Goal: Information Seeking & Learning: Find specific fact

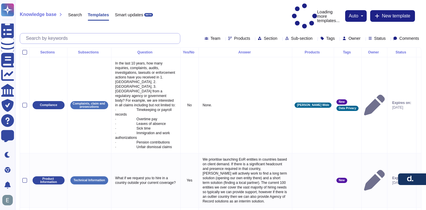
click at [61, 33] on input "text" at bounding box center [101, 38] width 157 height 10
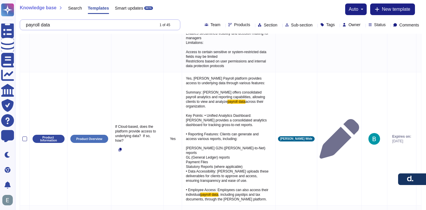
scroll to position [1027, 0]
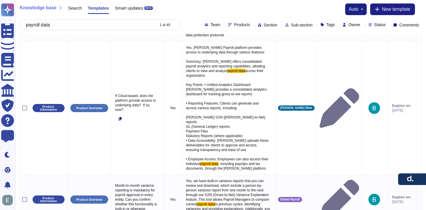
type input "payroll data"
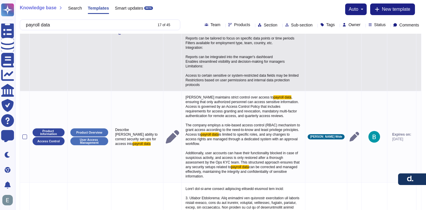
scroll to position [237, 0]
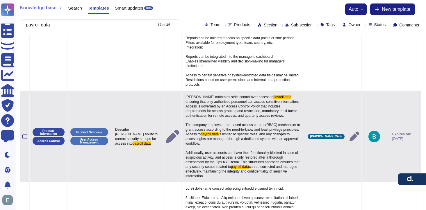
drag, startPoint x: 227, startPoint y: 181, endPoint x: 187, endPoint y: 103, distance: 87.9
click at [187, 103] on p "[PERSON_NAME] maintains strict control over access to payroll data , ensuring t…" at bounding box center [243, 136] width 119 height 87
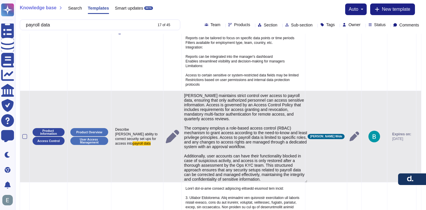
type textarea "[PERSON_NAME] maintains strict control over access to payroll data, ensuring th…"
drag, startPoint x: 186, startPoint y: 99, endPoint x: 286, endPoint y: 183, distance: 130.7
click at [286, 183] on textarea "[PERSON_NAME] maintains strict control over access to payroll data, ensuring th…" at bounding box center [245, 138] width 123 height 90
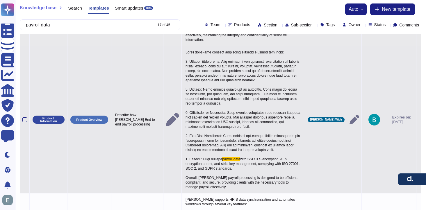
scroll to position [374, 0]
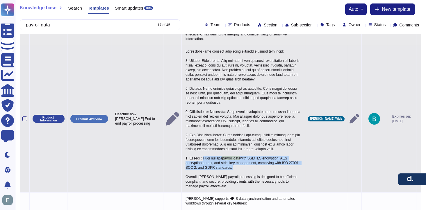
drag, startPoint x: 250, startPoint y: 171, endPoint x: 207, endPoint y: 162, distance: 43.5
click at [207, 162] on p "payroll data with SSL/TLS encryption, AES encryption at rest, and strict key ma…" at bounding box center [243, 119] width 119 height 142
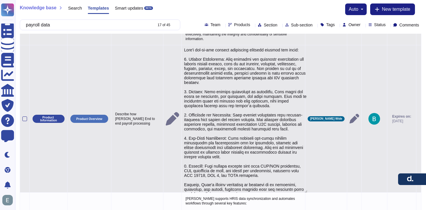
type textarea "Lore'i dol-si-ame consect adipiscing elitsedd eiusmod tem incid: 6. Utlabor Etd…"
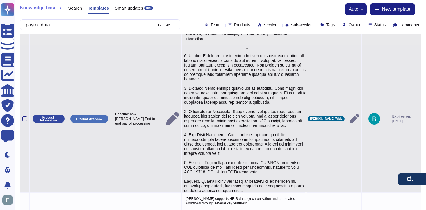
drag, startPoint x: 208, startPoint y: 169, endPoint x: 279, endPoint y: 179, distance: 71.0
click at [279, 179] on textarea at bounding box center [245, 120] width 123 height 145
click at [160, 165] on td "Describe how [PERSON_NAME] End to end payroll processing" at bounding box center [137, 118] width 52 height 147
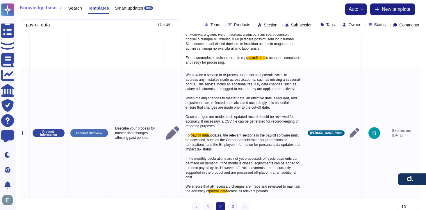
scroll to position [1236, 0]
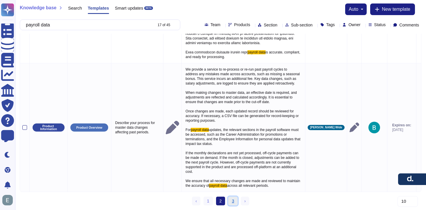
click at [232, 202] on link "3" at bounding box center [232, 201] width 9 height 9
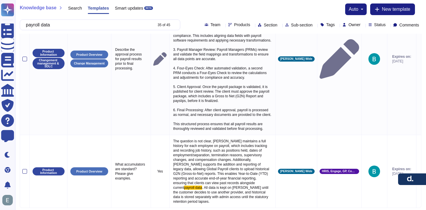
scroll to position [1019, 0]
